Goal: Task Accomplishment & Management: Manage account settings

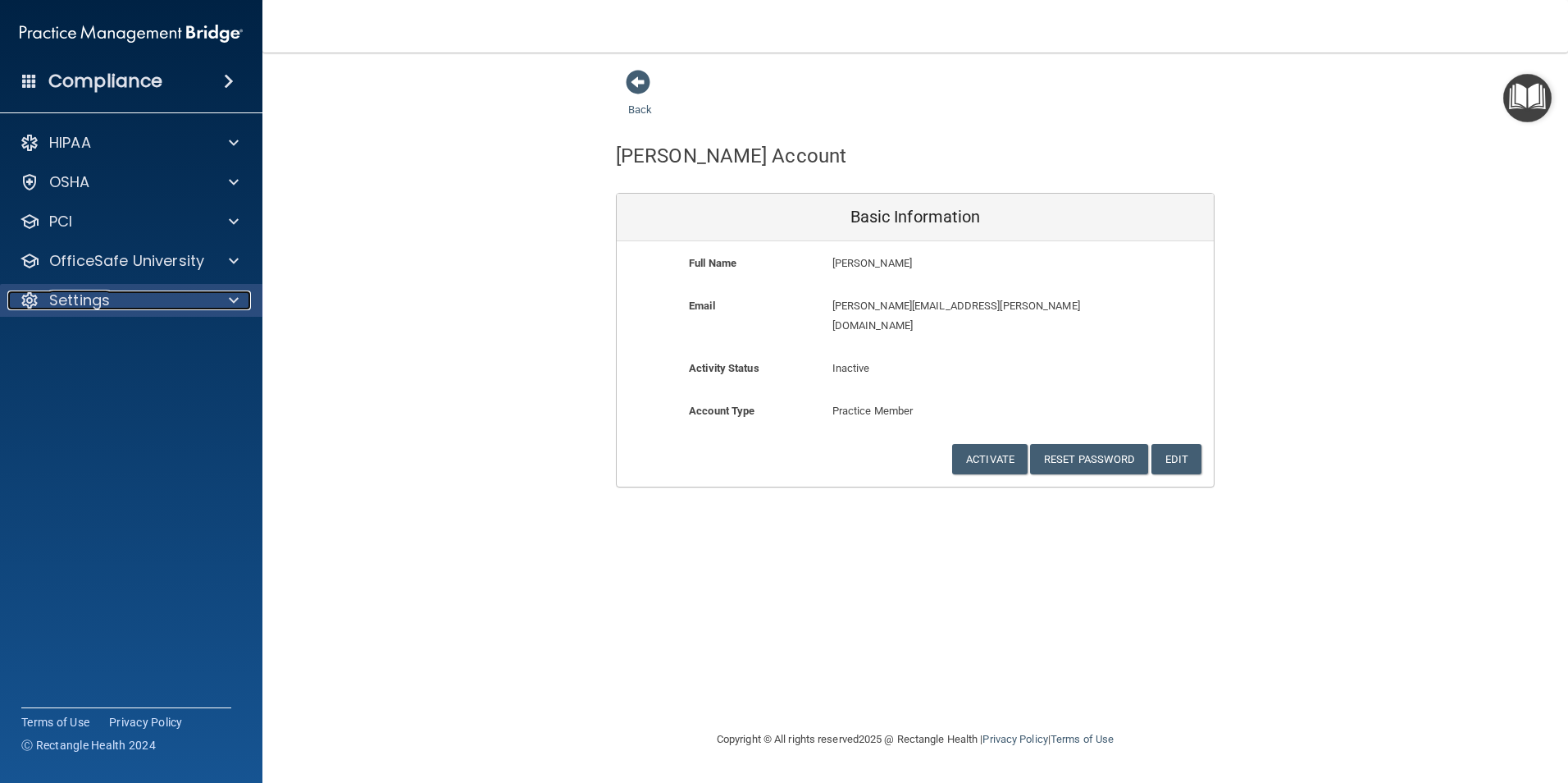
click at [97, 305] on p "Settings" at bounding box center [79, 300] width 61 height 20
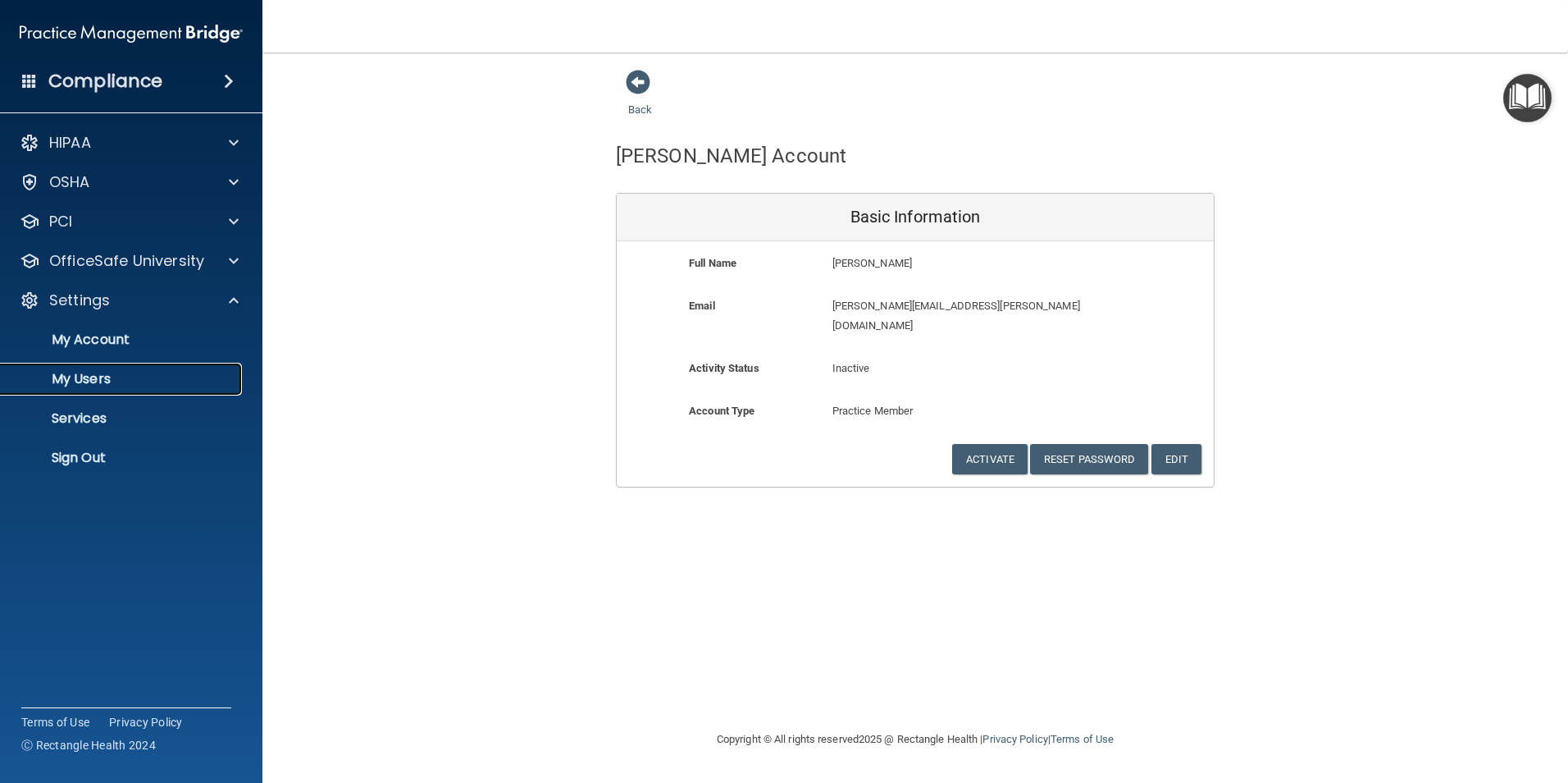
click at [74, 382] on p "My Users" at bounding box center [122, 378] width 224 height 16
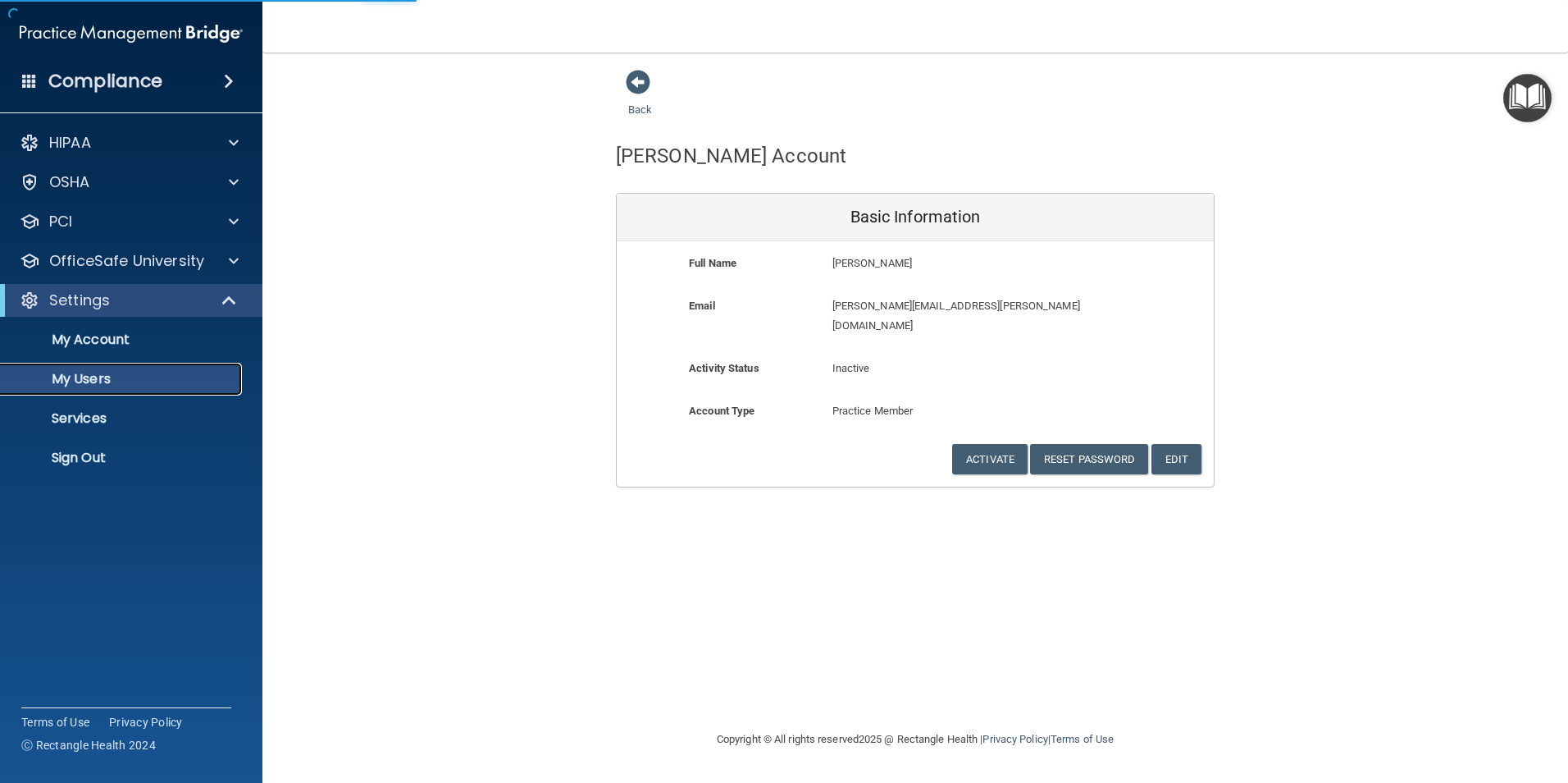
select select "20"
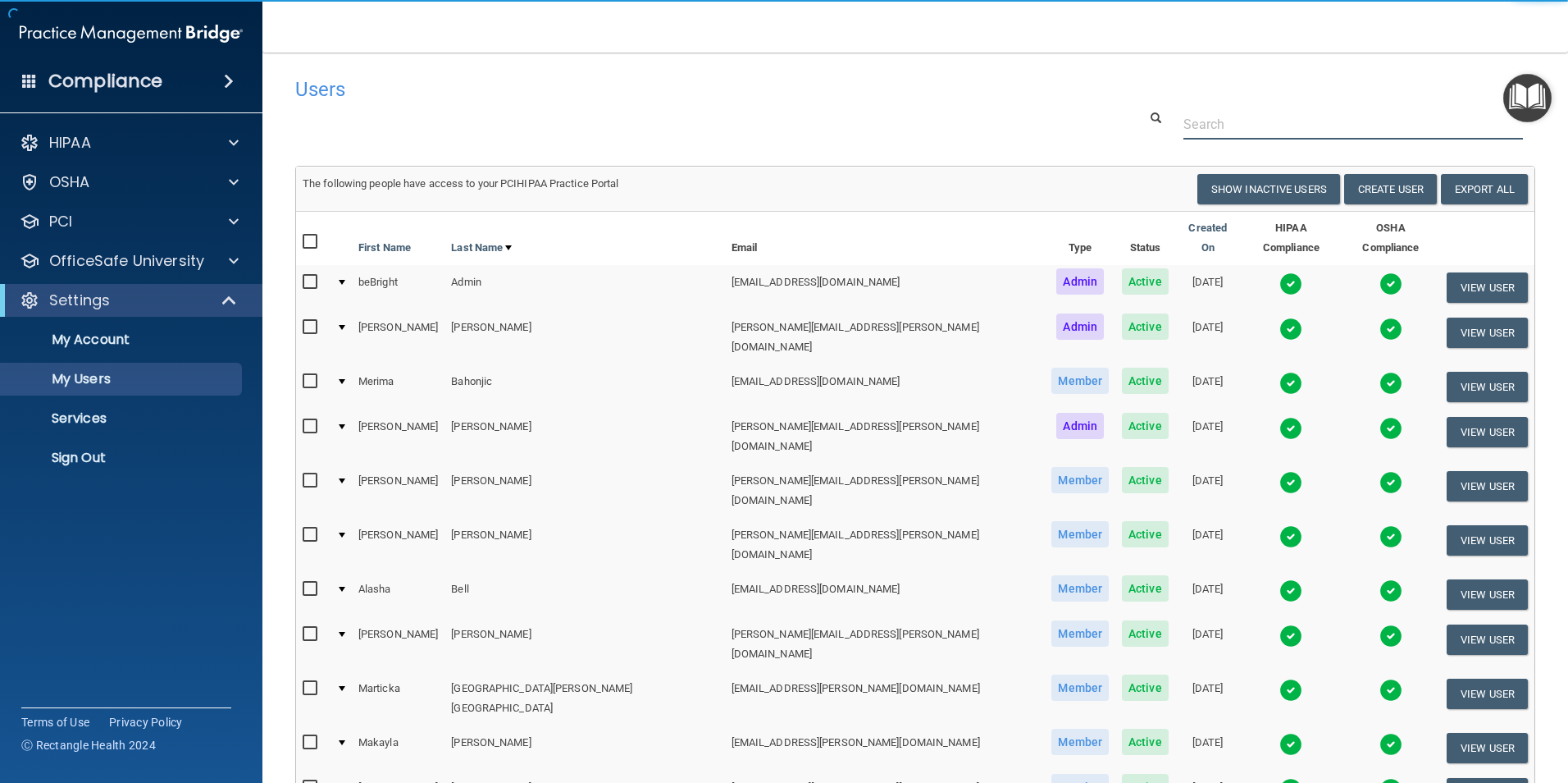
click at [1250, 119] on input "text" at bounding box center [1353, 124] width 339 height 30
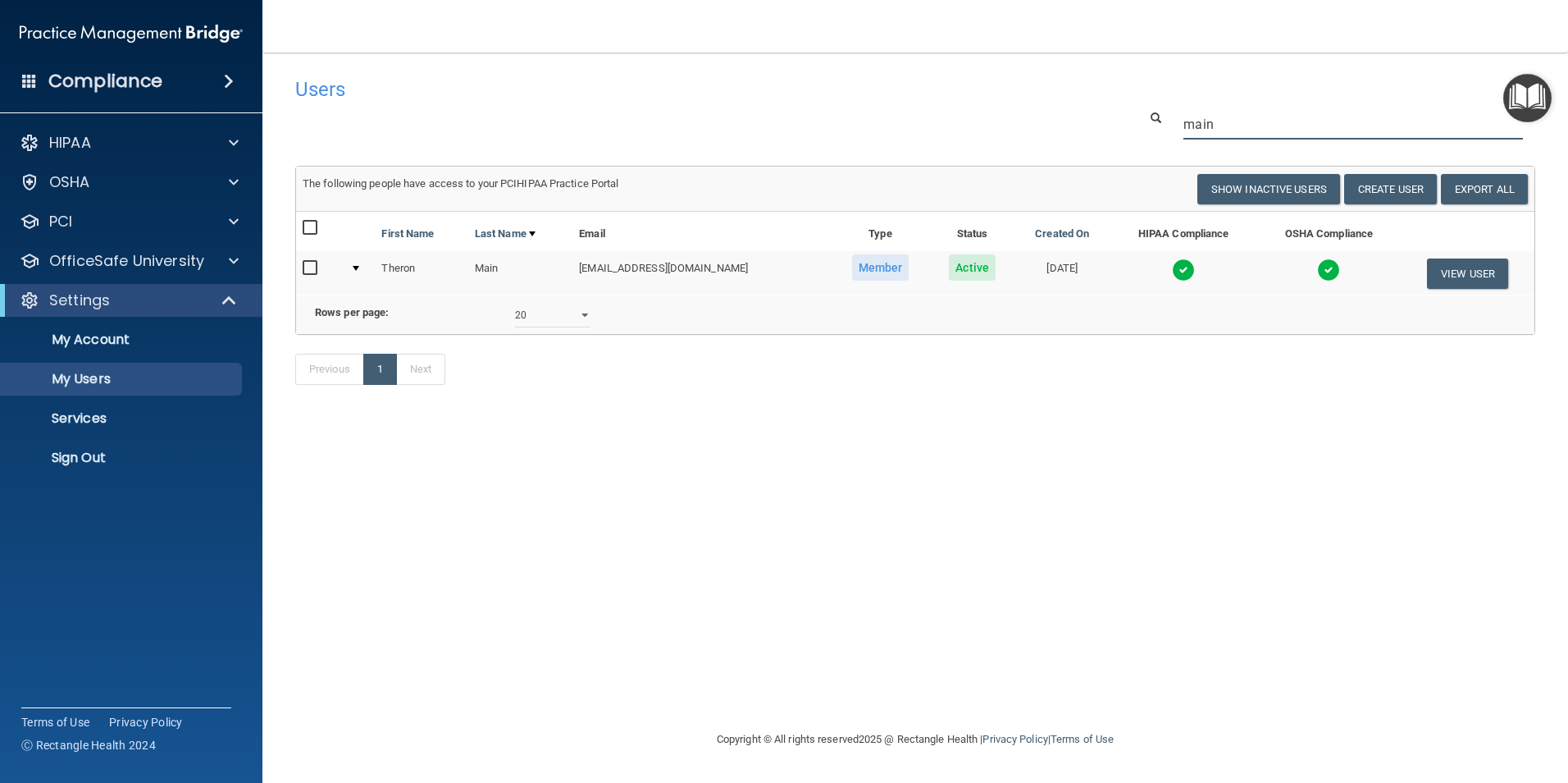
type input "main"
click at [1474, 278] on button "View User" at bounding box center [1467, 273] width 82 height 30
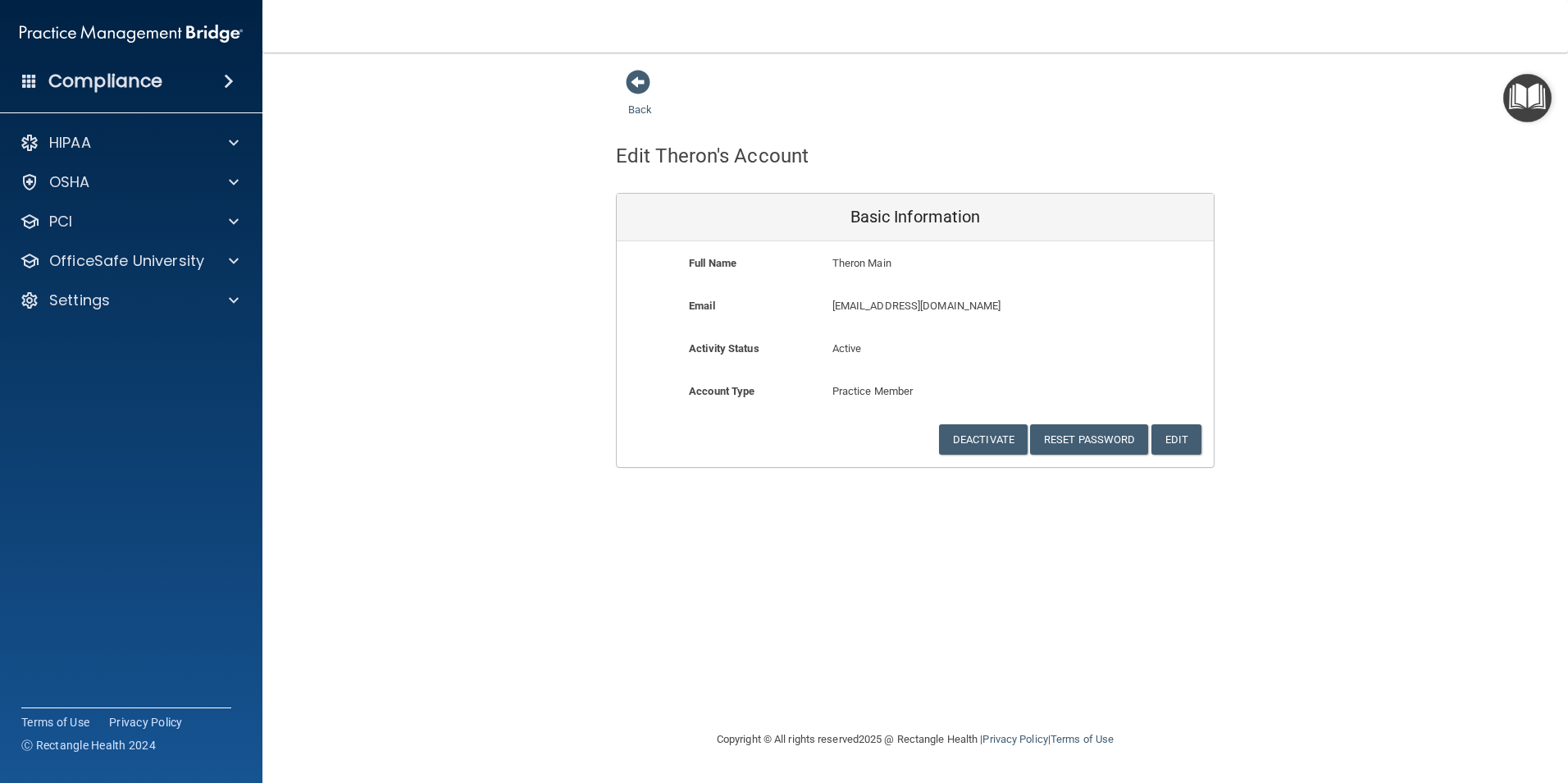
click at [891, 341] on p "Active" at bounding box center [916, 348] width 167 height 20
click at [639, 83] on span at bounding box center [638, 82] width 25 height 25
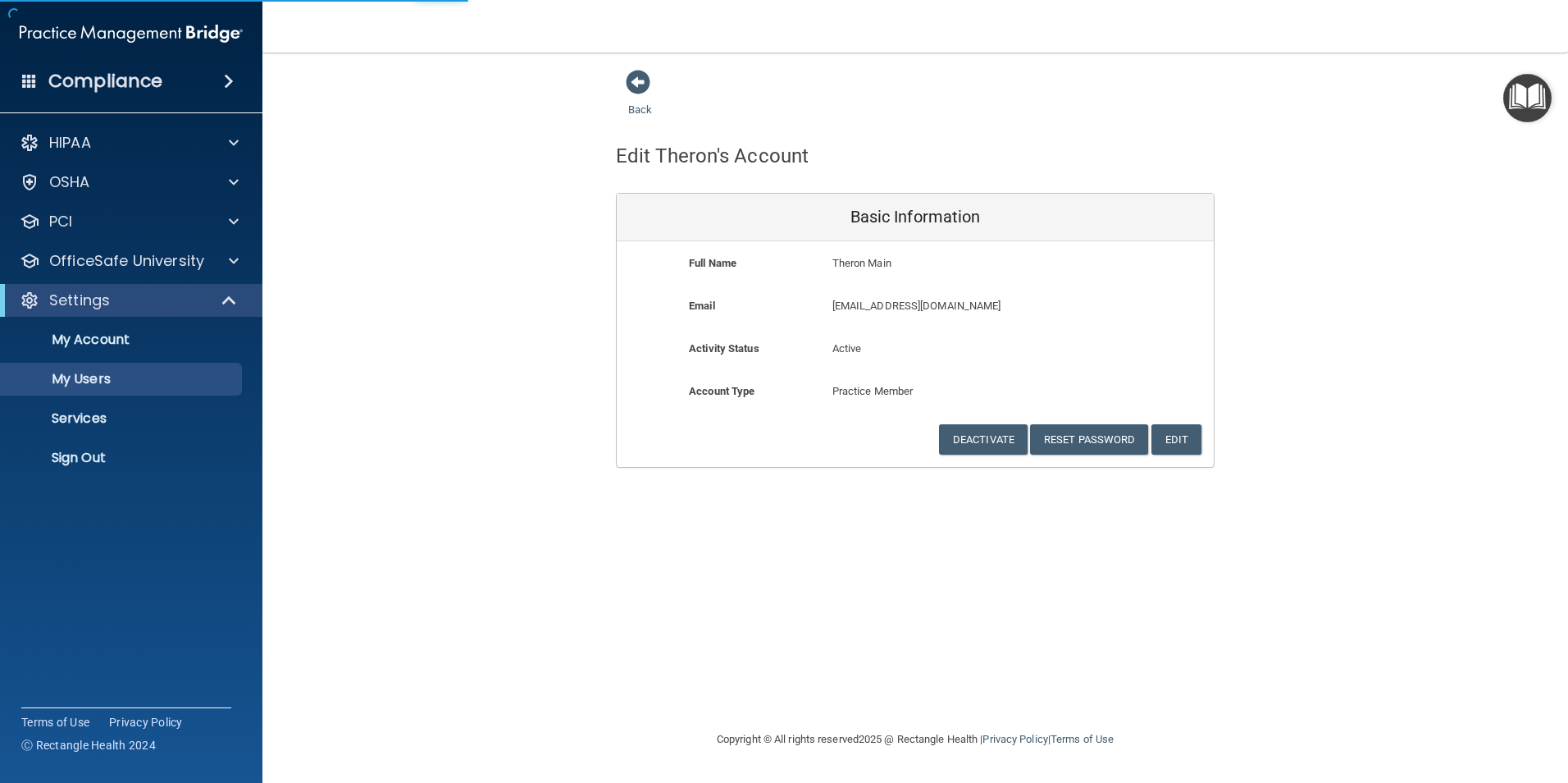
select select "20"
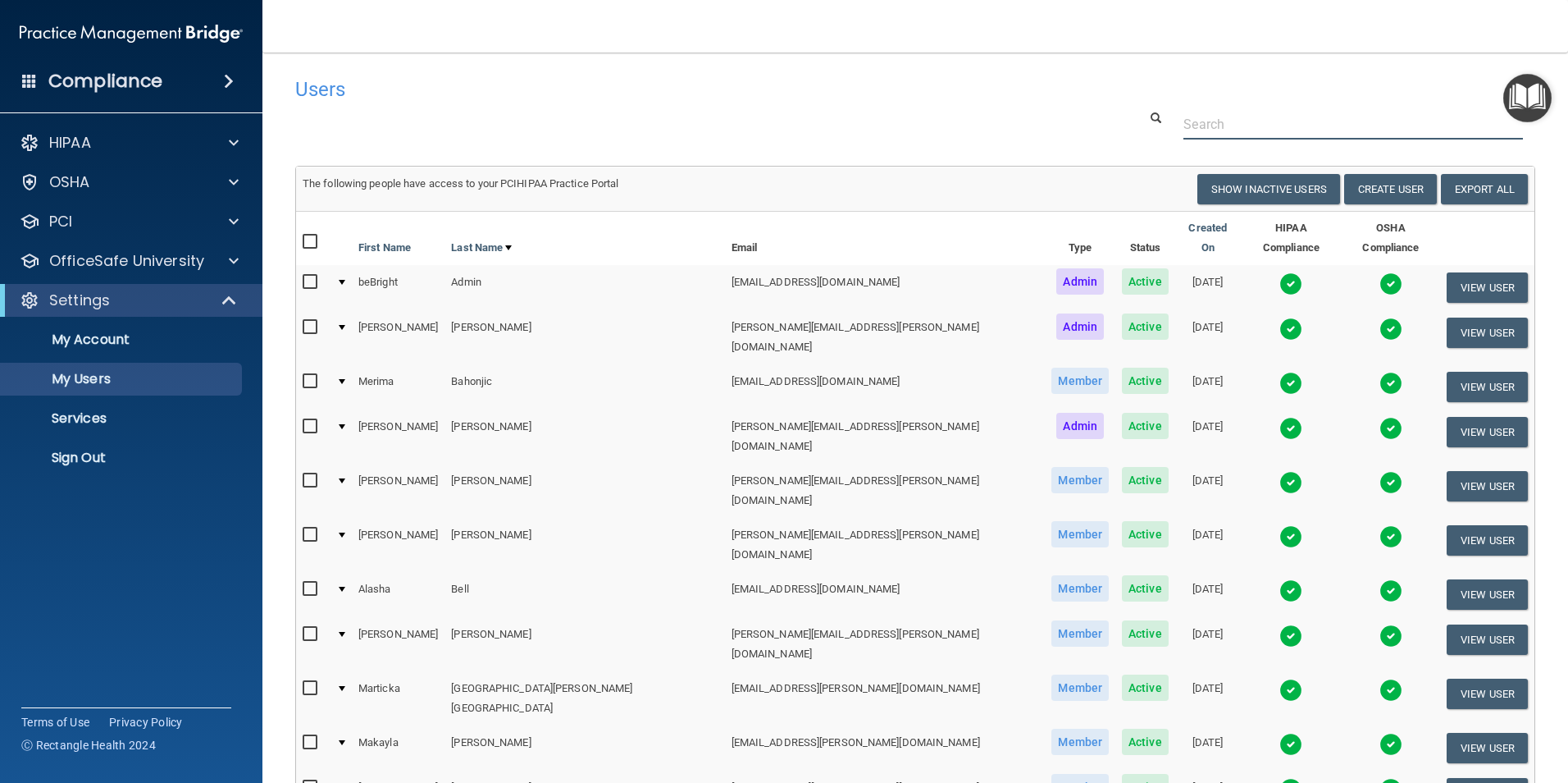
click at [1186, 113] on input "text" at bounding box center [1353, 124] width 339 height 30
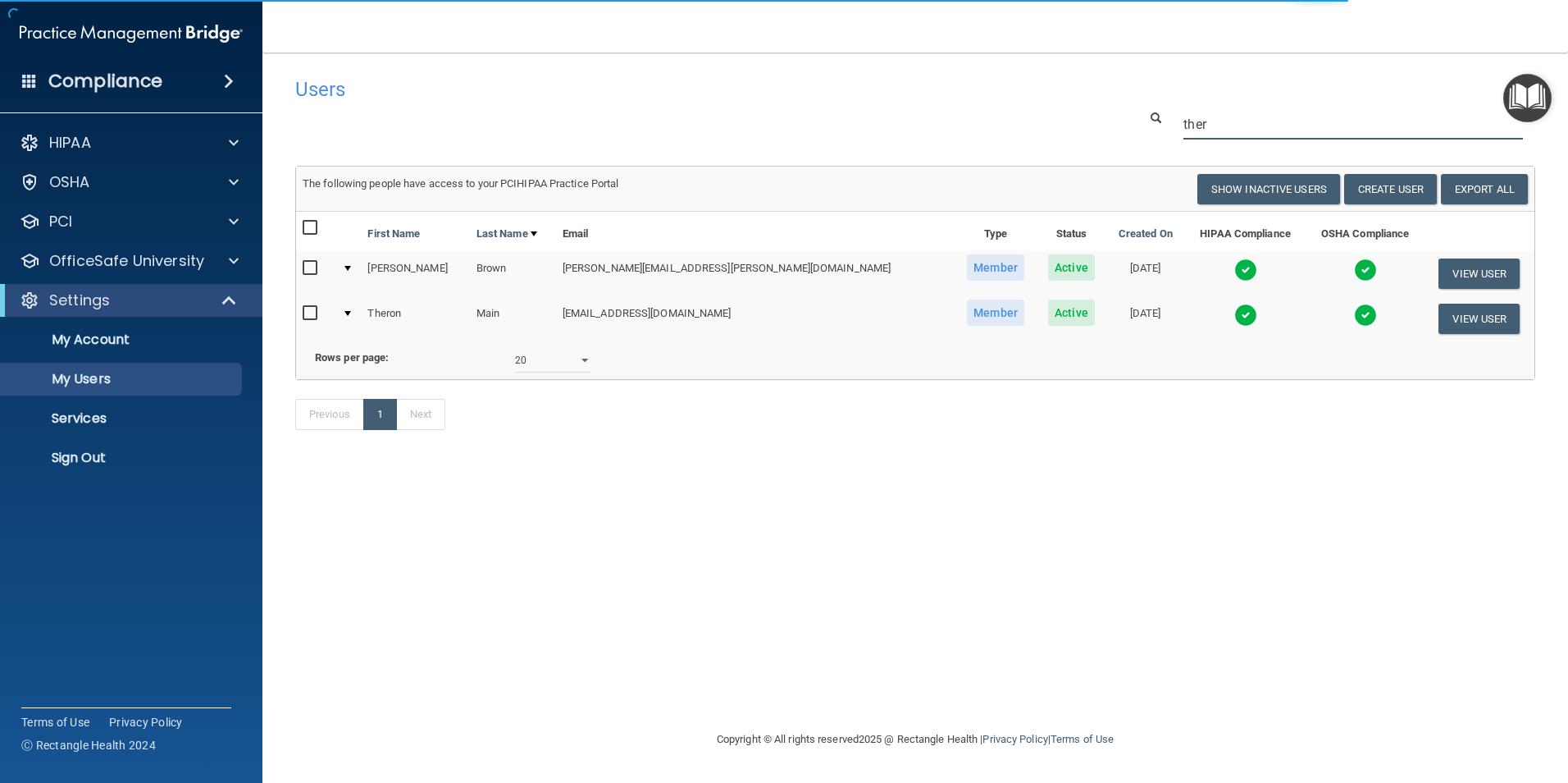
type input "ther"
click at [304, 314] on input "checkbox" at bounding box center [312, 313] width 19 height 13
checkbox input "true"
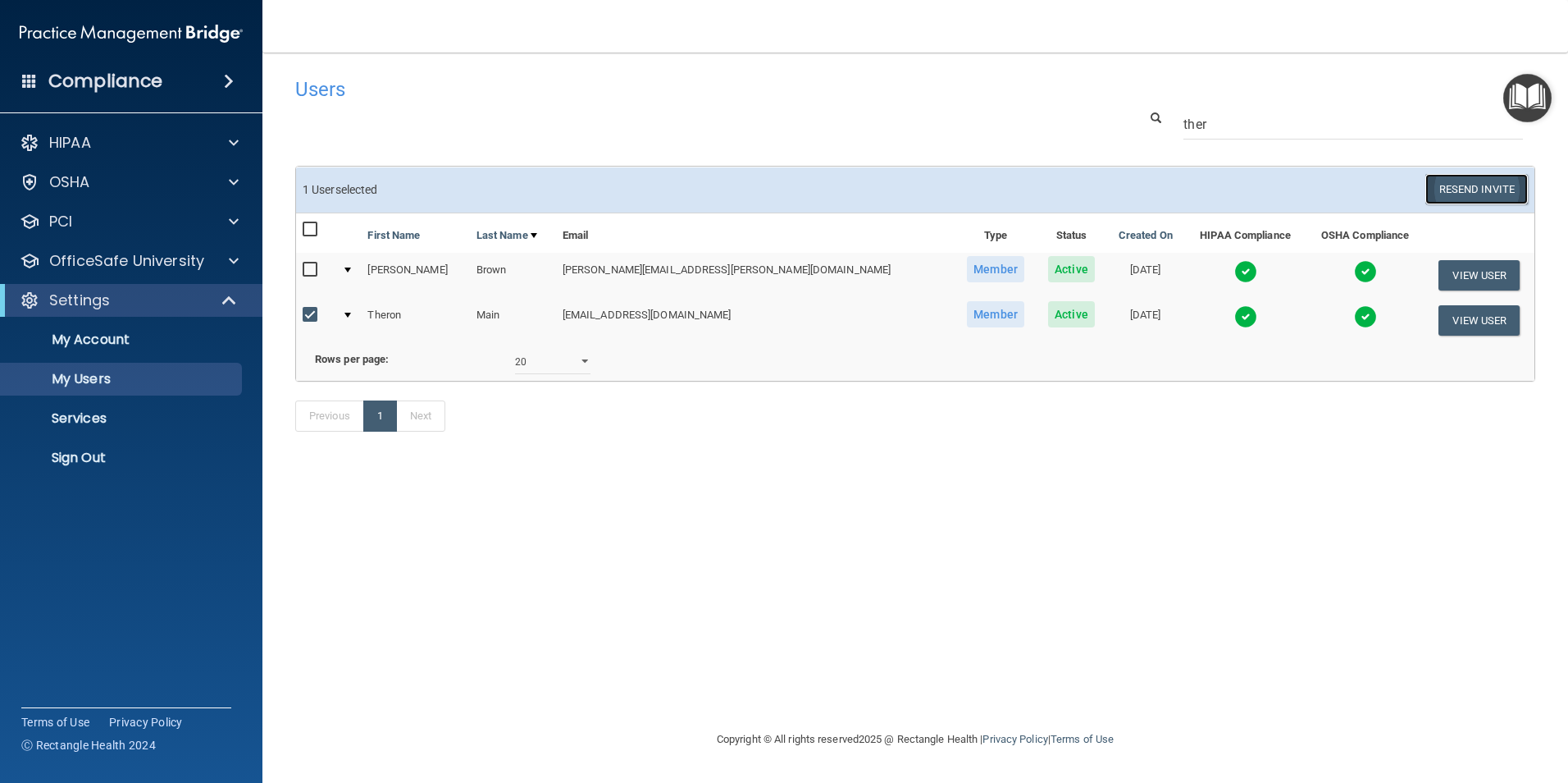
click at [1488, 190] on button "Resend Invite" at bounding box center [1476, 188] width 102 height 30
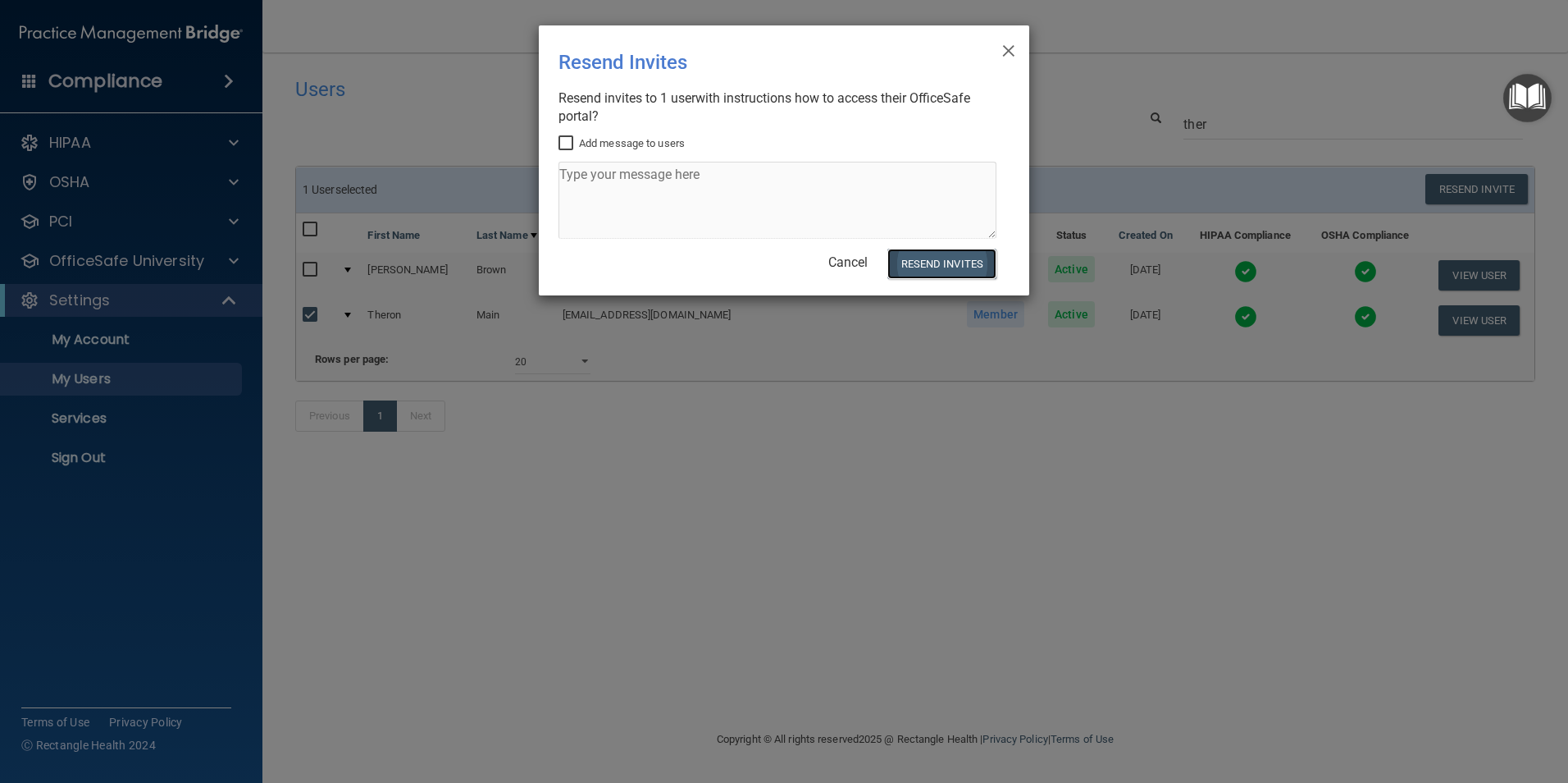
click at [949, 267] on button "Resend Invites" at bounding box center [942, 263] width 109 height 30
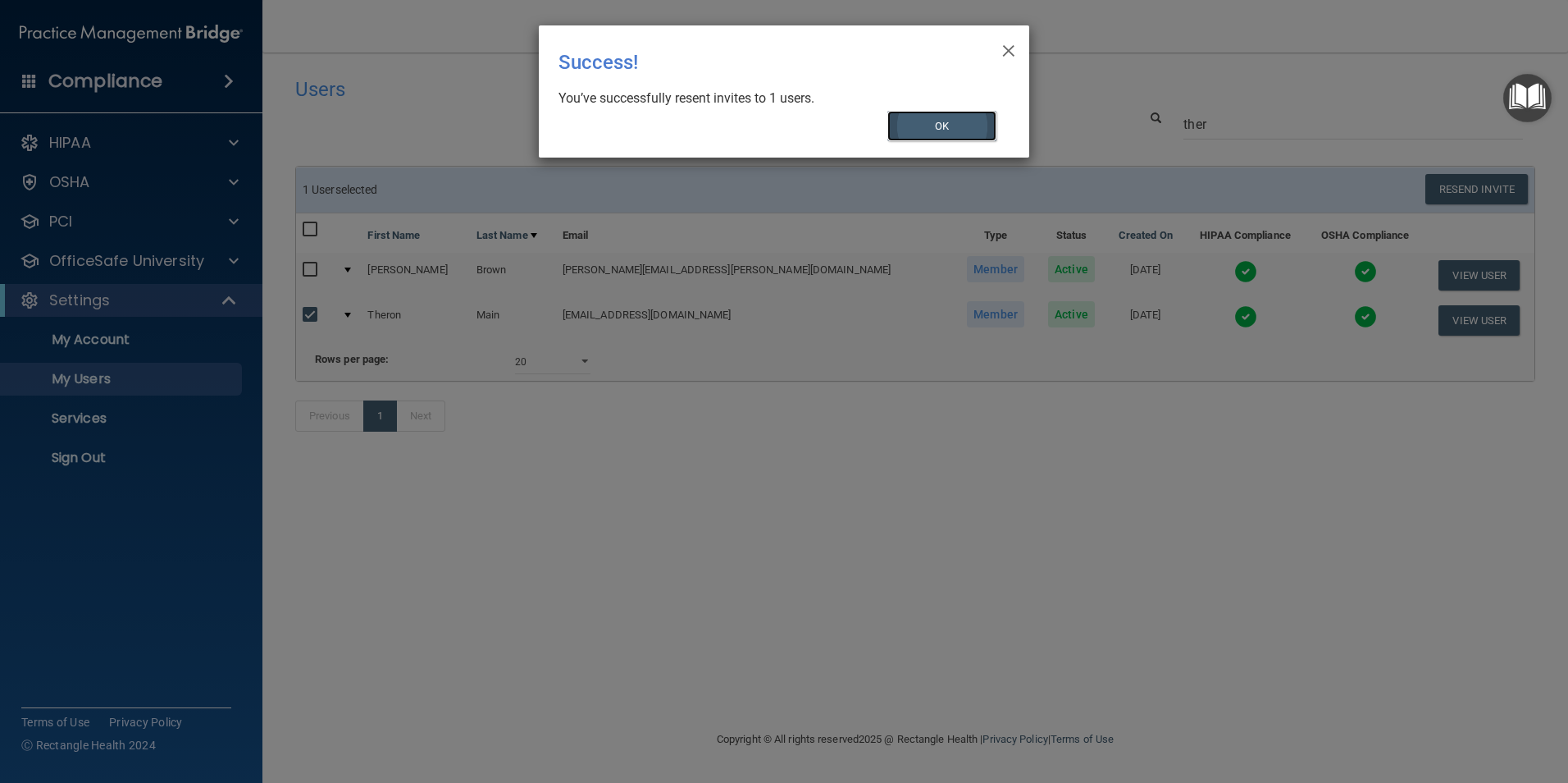
click at [962, 113] on button "OK" at bounding box center [943, 125] width 110 height 30
